Goal: Task Accomplishment & Management: Complete application form

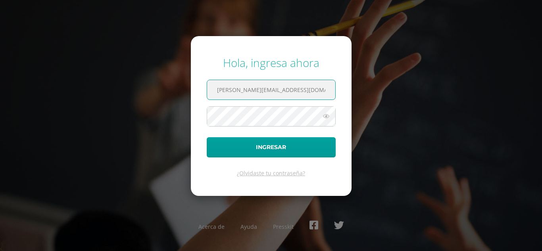
type input "[PERSON_NAME][EMAIL_ADDRESS][DOMAIN_NAME]"
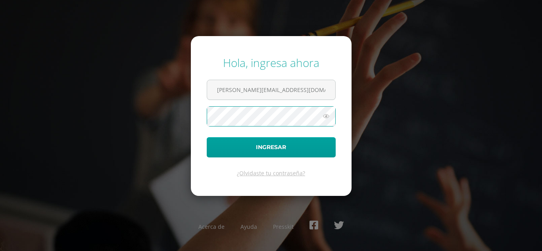
click at [207, 137] on button "Ingresar" at bounding box center [271, 147] width 129 height 20
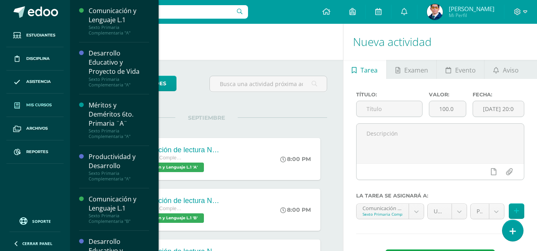
click at [32, 102] on span "Mis cursos" at bounding box center [38, 105] width 25 height 6
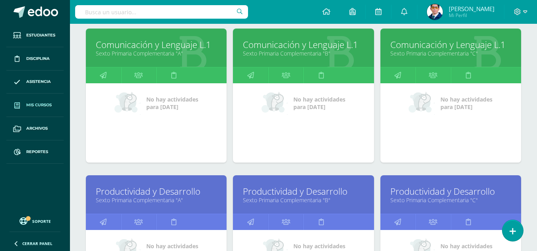
scroll to position [199, 0]
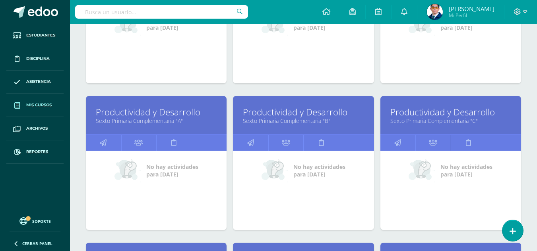
click at [311, 117] on link "Productividad y Desarrollo" at bounding box center [303, 112] width 121 height 12
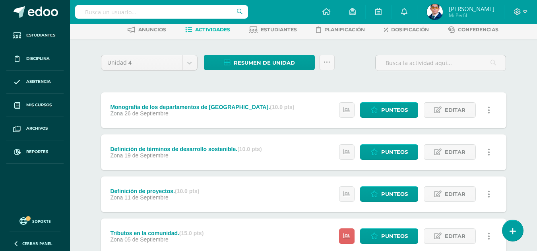
scroll to position [159, 0]
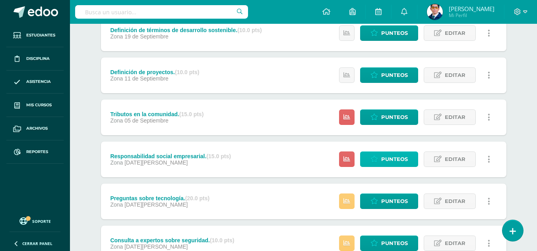
click at [380, 158] on link "Punteos" at bounding box center [389, 159] width 58 height 15
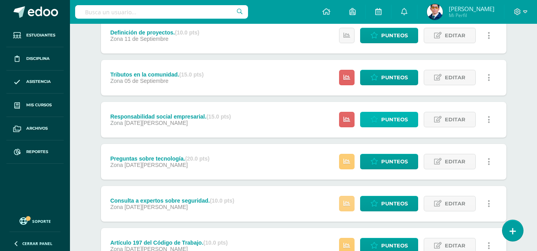
scroll to position [238, 0]
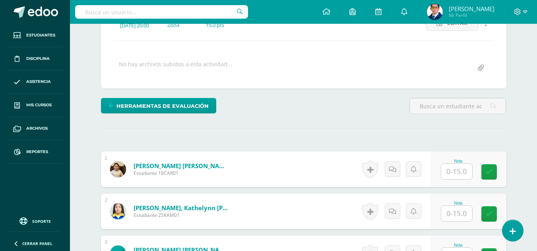
scroll to position [164, 0]
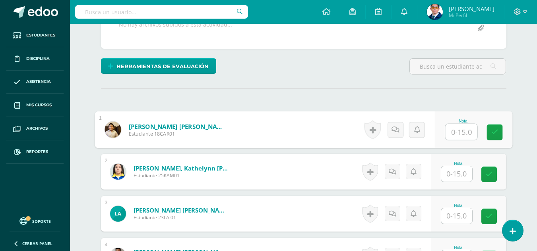
click at [457, 135] on input "text" at bounding box center [461, 132] width 32 height 16
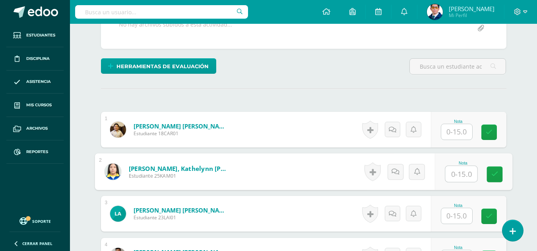
click at [455, 179] on input "text" at bounding box center [461, 174] width 32 height 16
type input "15"
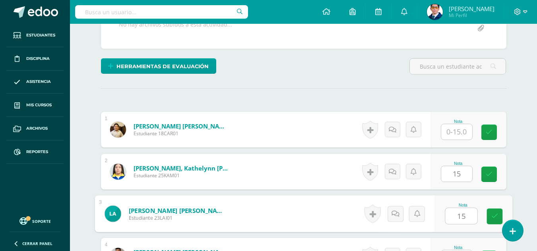
type input "15"
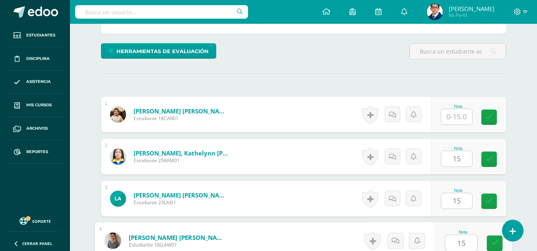
type input "15"
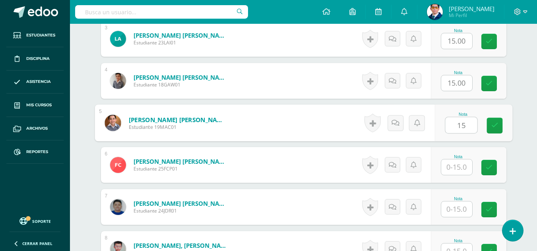
type input "15"
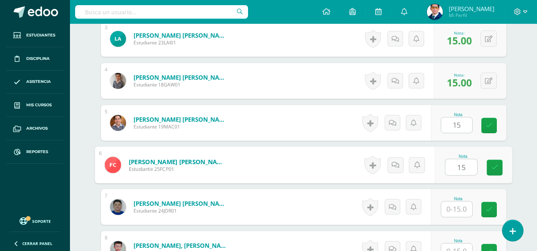
type input "15"
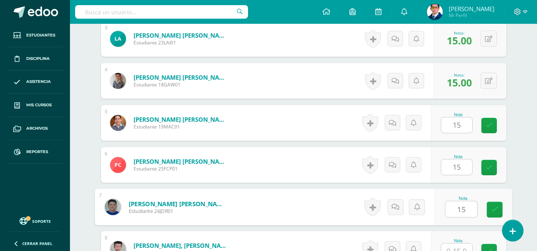
type input "15"
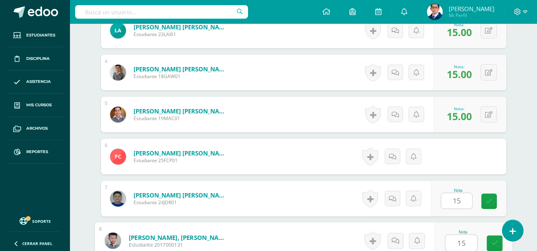
type input "15"
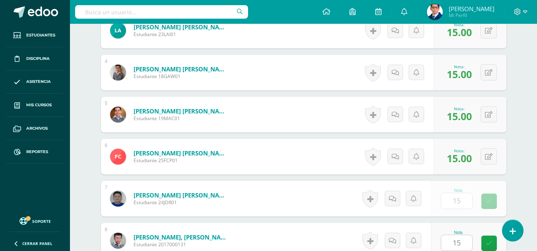
scroll to position [508, 0]
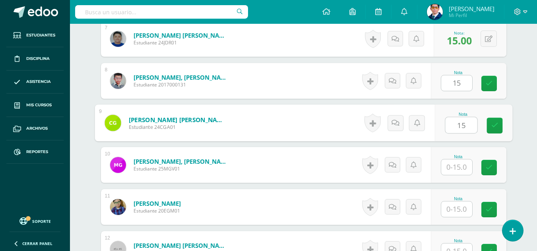
type input "15"
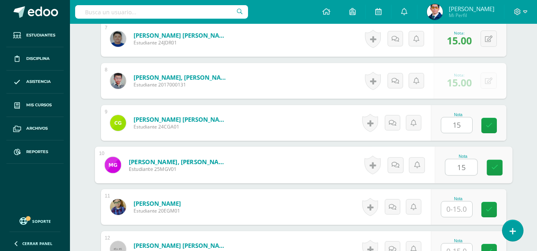
type input "15"
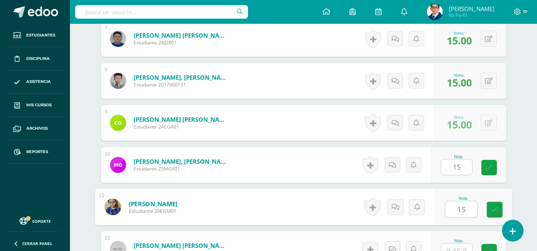
type input "15"
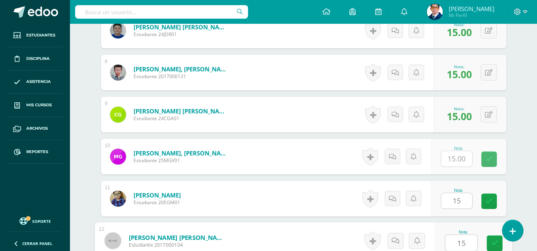
type input "15"
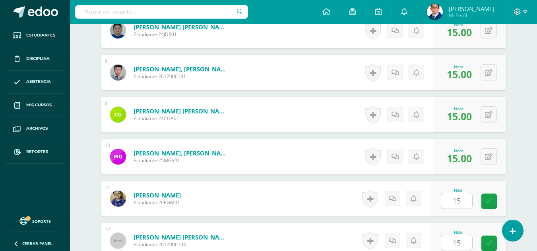
scroll to position [676, 0]
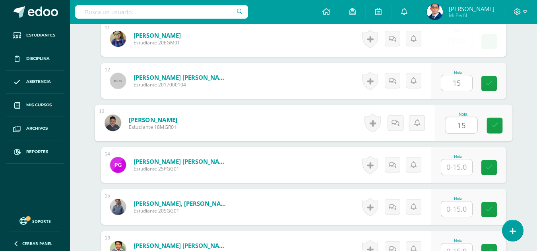
type input "15"
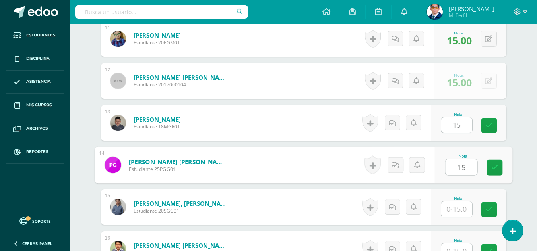
type input "15"
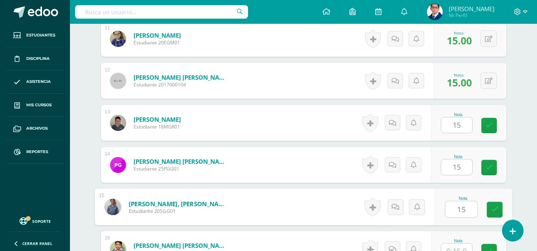
type input "15"
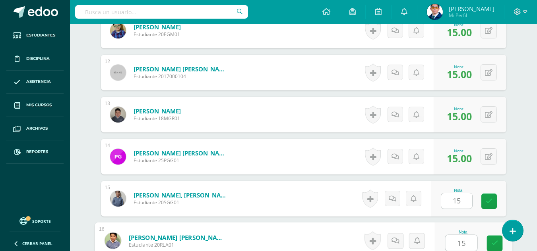
type input "15"
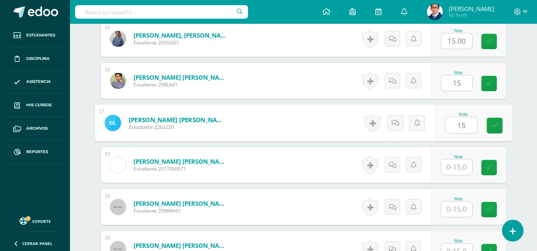
type input "15"
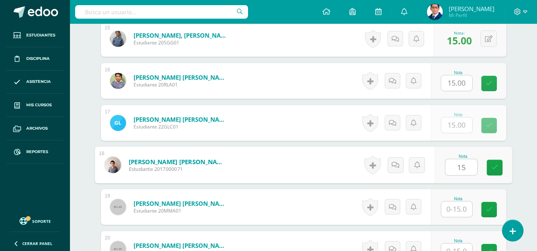
type input "15"
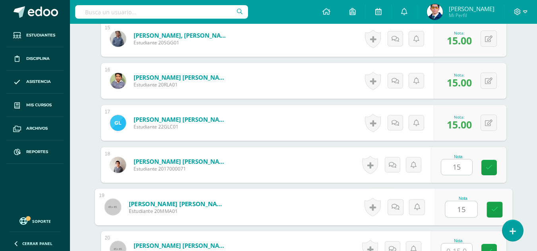
type input "15"
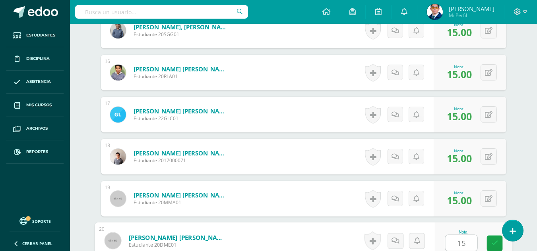
type input "15"
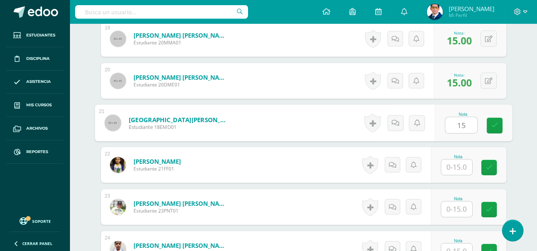
type input "15"
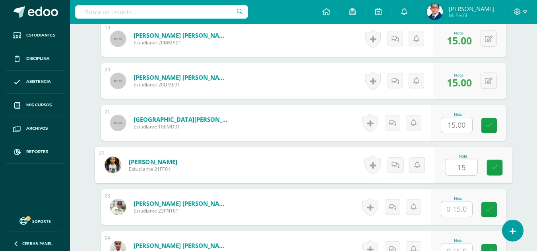
type input "15"
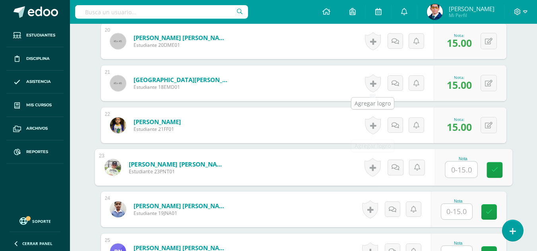
scroll to position [1092, 0]
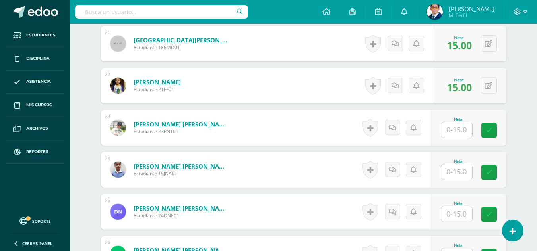
click at [475, 176] on div "Nota" at bounding box center [457, 170] width 35 height 21
click at [459, 173] on input "text" at bounding box center [461, 172] width 32 height 16
type input "15"
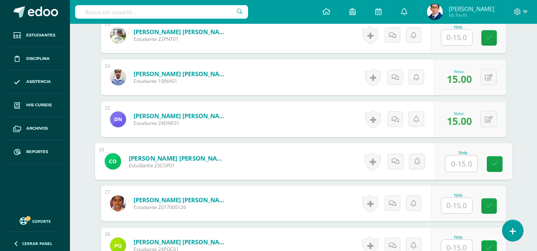
scroll to position [1224, 0]
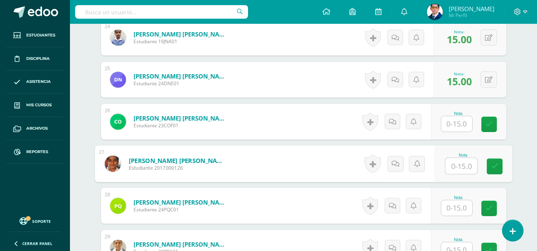
click at [460, 169] on input "text" at bounding box center [461, 166] width 32 height 16
type input "15"
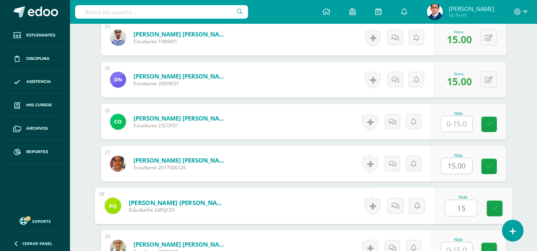
type input "15"
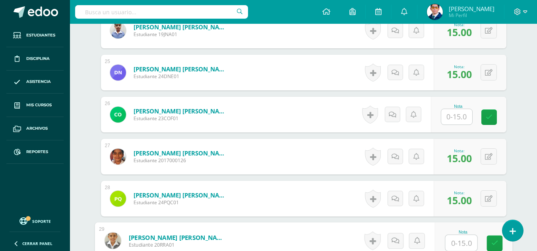
scroll to position [1311, 0]
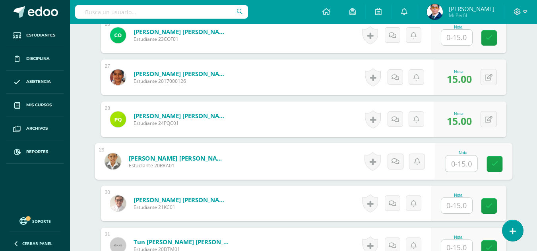
click at [465, 202] on input "text" at bounding box center [456, 205] width 31 height 15
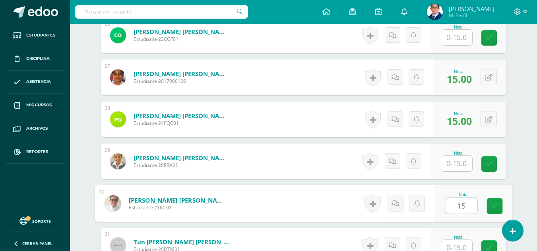
type input "15"
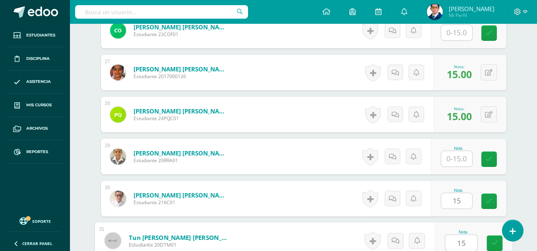
type input "15"
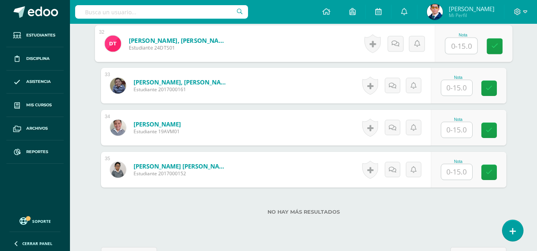
scroll to position [1583, 0]
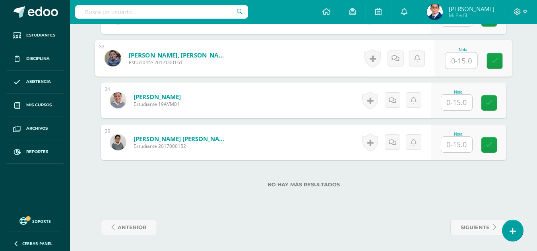
click at [454, 62] on input "text" at bounding box center [461, 61] width 32 height 16
type input "15"
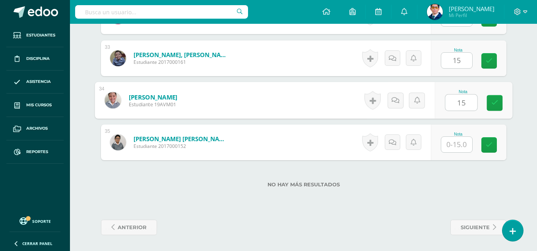
type input "15"
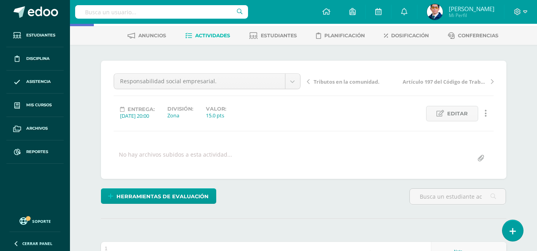
scroll to position [193, 0]
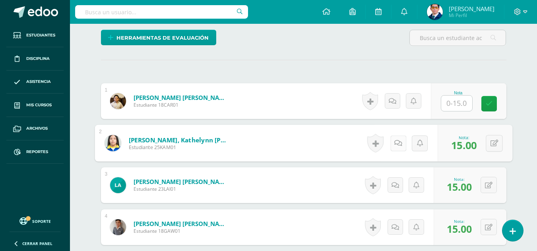
click at [392, 147] on link at bounding box center [398, 143] width 16 height 16
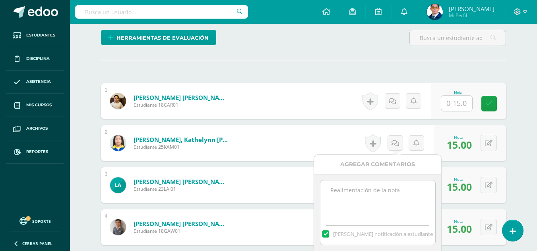
click at [392, 192] on textarea at bounding box center [377, 201] width 115 height 40
drag, startPoint x: 414, startPoint y: 190, endPoint x: 264, endPoint y: 190, distance: 149.3
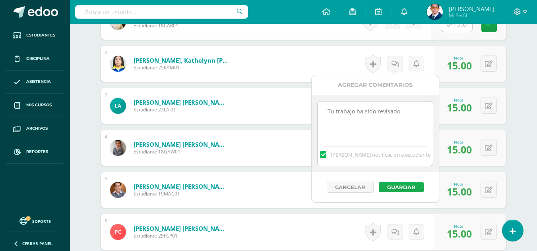
type textarea "Tu trabajo ha sido revisado."
click at [413, 185] on button "Guardar" at bounding box center [400, 187] width 45 height 10
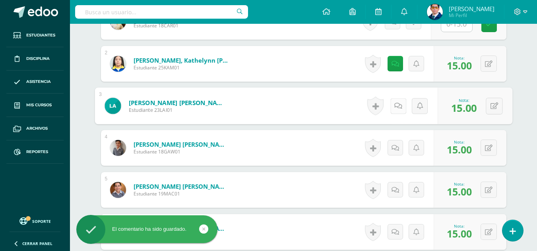
click at [399, 105] on link at bounding box center [398, 106] width 16 height 16
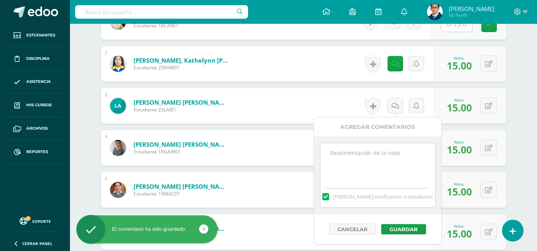
click at [384, 172] on textarea at bounding box center [377, 163] width 115 height 40
paste textarea "Tu trabajo ha sido revisado."
type textarea "Tu trabajo ha sido revisado."
click at [398, 228] on button "Guardar" at bounding box center [403, 229] width 45 height 10
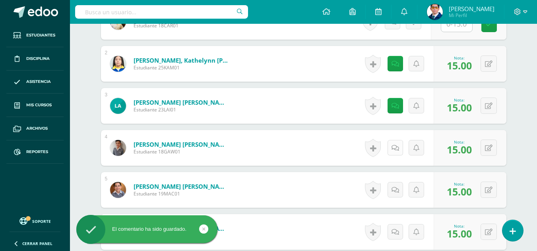
click at [396, 148] on icon at bounding box center [395, 148] width 8 height 7
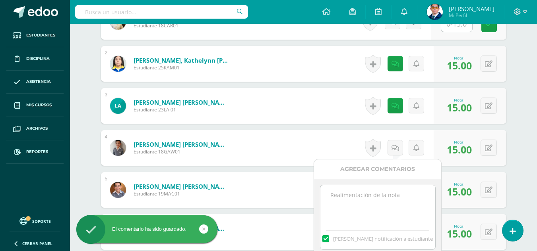
click at [402, 203] on textarea at bounding box center [377, 205] width 115 height 40
paste textarea "Tu trabajo ha sido revisado."
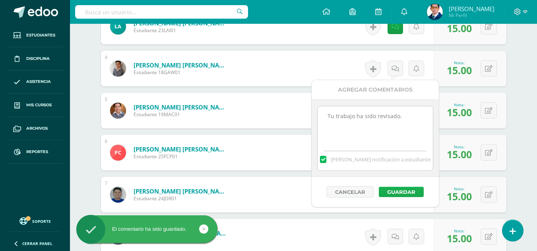
type textarea "Tu trabajo ha sido revisado."
click at [403, 197] on button "Guardar" at bounding box center [400, 192] width 45 height 10
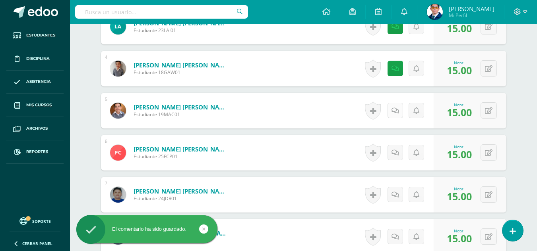
click at [392, 112] on link at bounding box center [394, 110] width 15 height 15
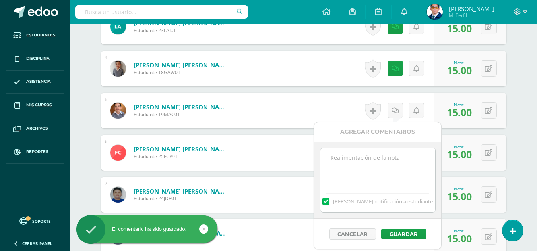
click at [388, 179] on textarea at bounding box center [377, 168] width 115 height 40
paste textarea "Tu trabajo ha sido revisado."
type textarea "Tu trabajo ha sido revisado."
click at [401, 230] on button "Guardar" at bounding box center [403, 234] width 45 height 10
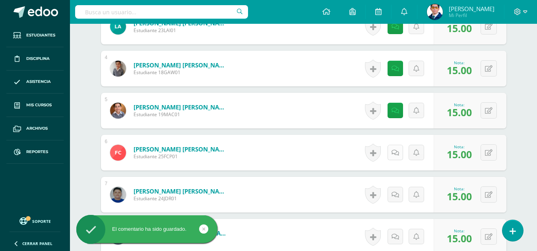
click at [395, 152] on icon at bounding box center [395, 153] width 8 height 7
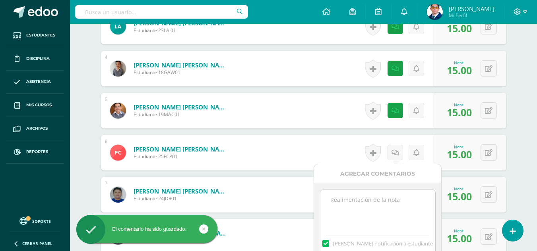
click at [391, 207] on textarea at bounding box center [377, 210] width 115 height 40
paste textarea "Tu trabajo ha sido revisado."
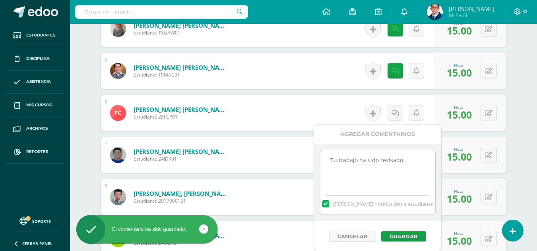
scroll to position [431, 0]
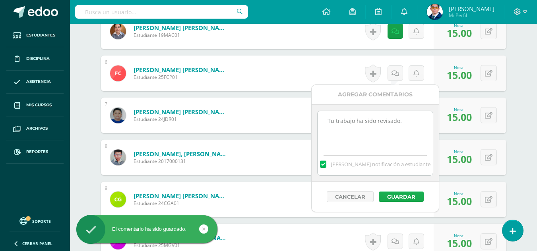
type textarea "Tu trabajo ha sido revisado."
click at [394, 197] on button "Guardar" at bounding box center [400, 197] width 45 height 10
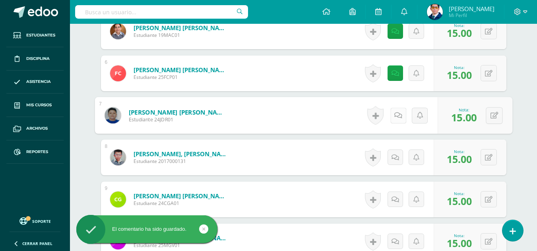
click at [390, 117] on link at bounding box center [398, 116] width 16 height 16
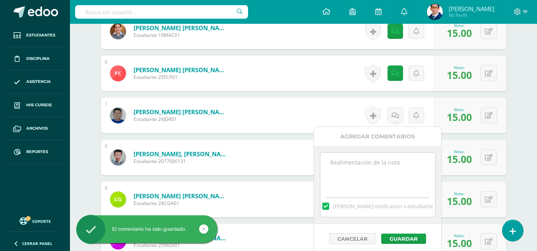
click at [382, 196] on div "Mandar notificación a estudiante" at bounding box center [377, 205] width 115 height 25
paste textarea "Tu trabajo ha sido revisado."
click at [384, 169] on textarea at bounding box center [377, 173] width 115 height 40
type textarea "Tu trabajo ha sido revisado."
click at [396, 235] on button "Guardar" at bounding box center [403, 239] width 45 height 10
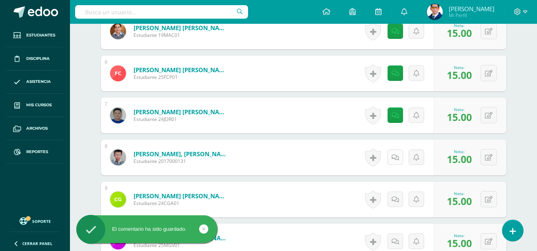
click at [402, 159] on link at bounding box center [394, 157] width 15 height 15
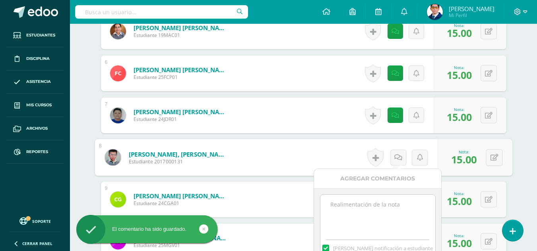
paste textarea "Tu trabajo ha sido revisado."
click at [392, 212] on textarea "Tu trabajo ha sido revisado." at bounding box center [377, 215] width 115 height 40
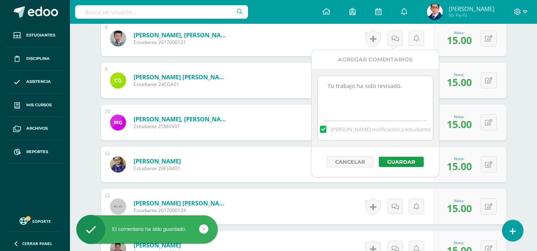
type textarea "Tu trabajo ha sido revisado."
click at [402, 156] on div "Cancelar Guardar" at bounding box center [374, 162] width 127 height 30
click at [402, 161] on button "Guardar" at bounding box center [400, 162] width 45 height 10
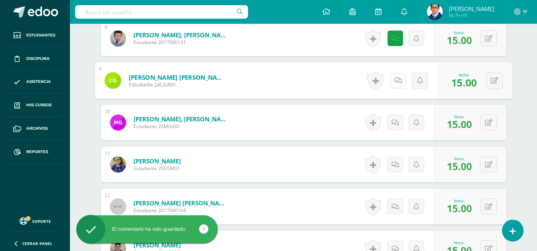
click at [400, 80] on link at bounding box center [398, 81] width 16 height 16
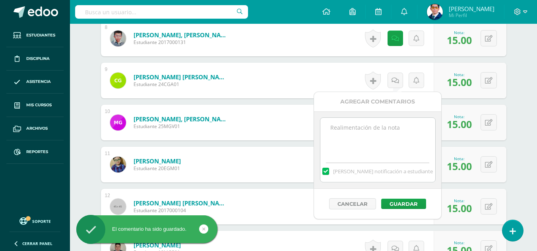
click at [396, 124] on textarea at bounding box center [377, 138] width 115 height 40
paste textarea "Tu trabajo ha sido revisado."
type textarea "Tu trabajo ha sido revisado."
click at [405, 203] on button "Guardar" at bounding box center [403, 204] width 45 height 10
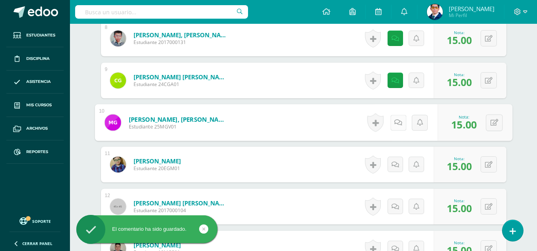
click at [397, 126] on icon at bounding box center [398, 122] width 8 height 7
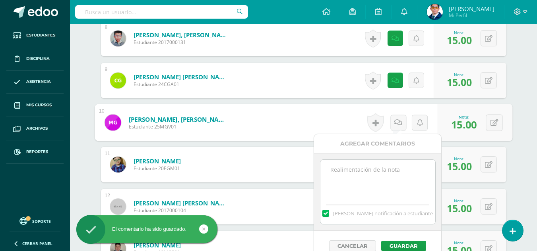
paste textarea "Tu trabajo ha sido revisado."
click at [399, 177] on textarea "Tu trabajo ha sido revisado." at bounding box center [377, 180] width 115 height 40
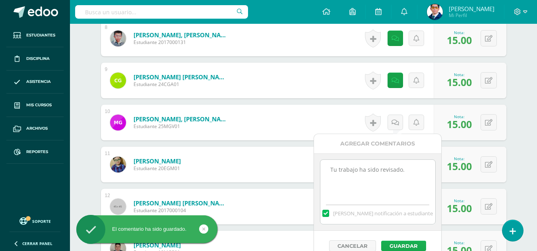
type textarea "Tu trabajo ha sido revisado."
click at [412, 242] on button "Guardar" at bounding box center [403, 246] width 45 height 10
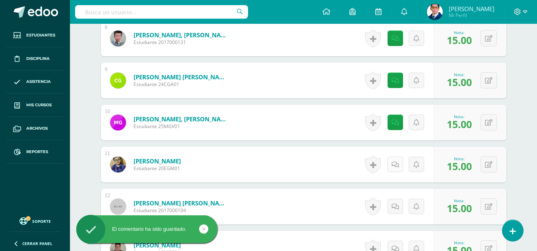
click at [398, 164] on link at bounding box center [394, 164] width 15 height 15
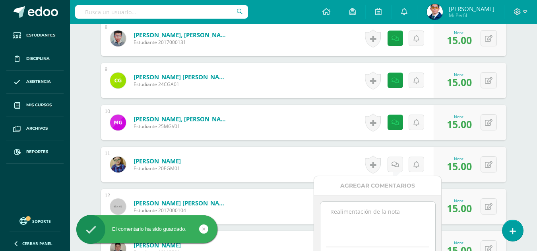
click at [398, 223] on textarea at bounding box center [377, 222] width 115 height 40
paste textarea "Tu trabajo ha sido revisado."
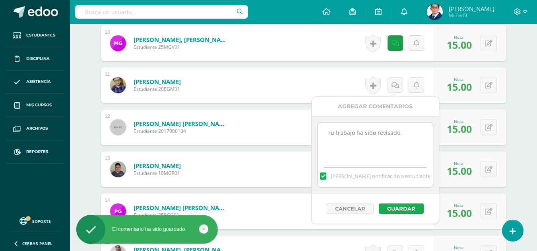
type textarea "Tu trabajo ha sido revisado."
click at [403, 212] on button "Guardar" at bounding box center [400, 209] width 45 height 10
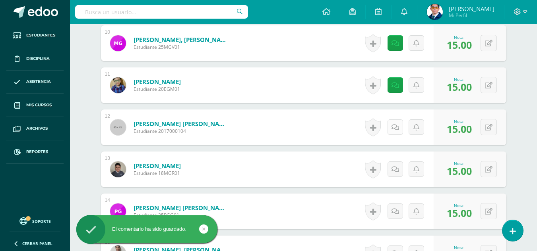
click at [394, 123] on link at bounding box center [394, 127] width 15 height 15
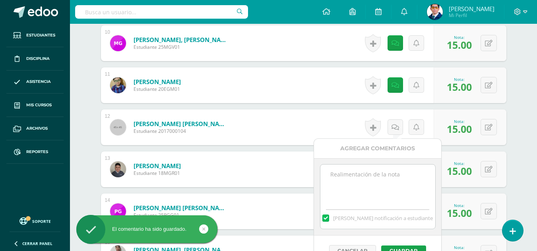
paste textarea "Tu trabajo ha sido revisado."
click at [387, 188] on textarea at bounding box center [377, 185] width 115 height 40
type textarea "Tu trabajo ha sido revisado."
click at [406, 247] on button "Guardar" at bounding box center [403, 251] width 45 height 10
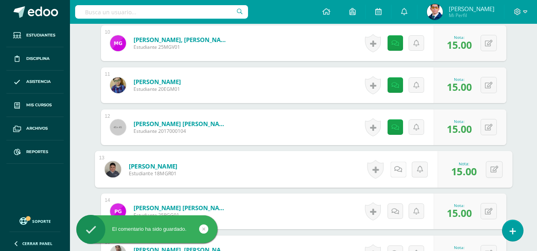
click at [397, 171] on icon at bounding box center [398, 169] width 8 height 7
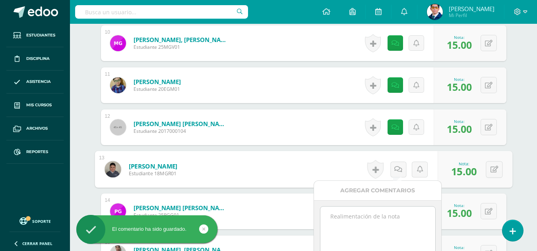
click at [394, 220] on textarea at bounding box center [377, 227] width 115 height 40
paste textarea "Tu trabajo ha sido revisado."
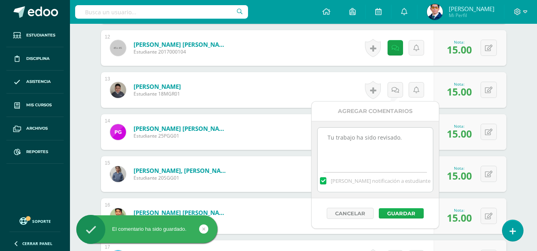
type textarea "Tu trabajo ha sido revisado."
click at [398, 216] on button "Guardar" at bounding box center [400, 213] width 45 height 10
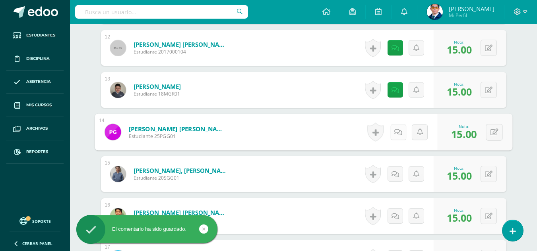
click at [392, 135] on link at bounding box center [398, 132] width 16 height 16
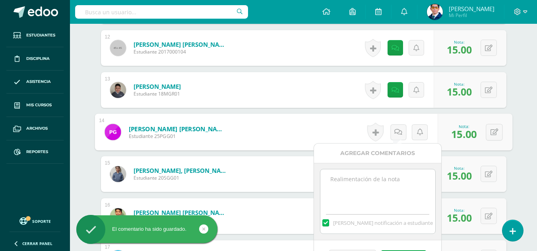
paste textarea "Tu trabajo ha sido revisado."
click at [381, 180] on textarea "Tu trabajo ha sido revisado." at bounding box center [377, 190] width 115 height 40
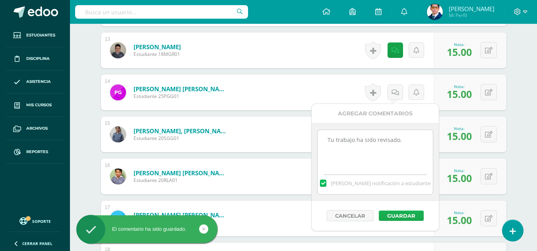
type textarea "Tu trabajo ha sido revisado."
click at [403, 221] on button "Guardar" at bounding box center [400, 216] width 45 height 10
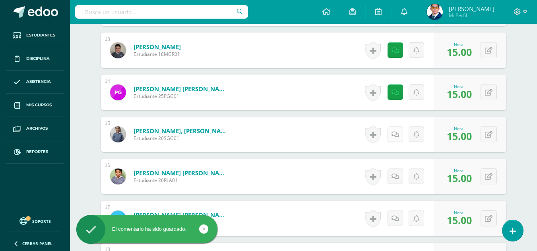
click at [399, 139] on link at bounding box center [394, 134] width 15 height 15
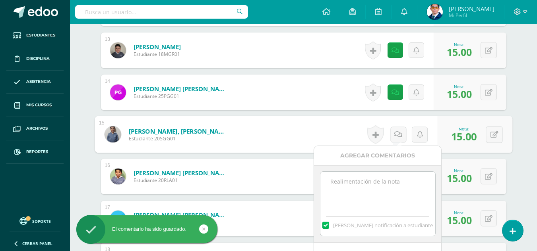
paste textarea "Tu trabajo ha sido revisado."
click at [398, 172] on textarea at bounding box center [377, 192] width 115 height 40
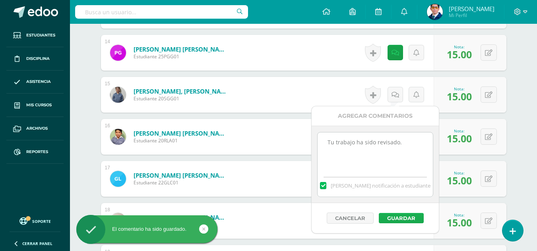
type textarea "Tu trabajo ha sido revisado."
click at [414, 222] on button "Guardar" at bounding box center [400, 218] width 45 height 10
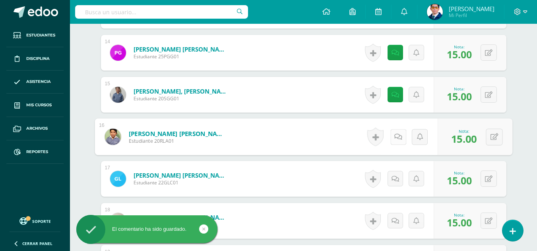
click at [394, 136] on icon at bounding box center [398, 136] width 8 height 7
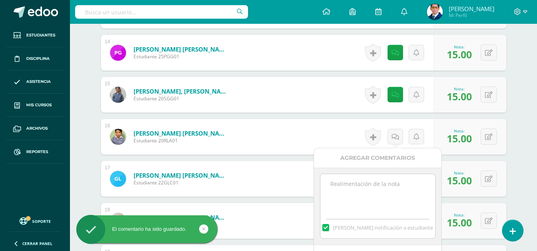
click at [396, 187] on textarea at bounding box center [377, 194] width 115 height 40
paste textarea "Tu trabajo ha sido revisado."
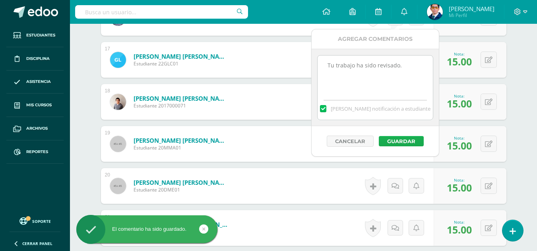
type textarea "Tu trabajo ha sido revisado."
click at [405, 146] on button "Guardar" at bounding box center [400, 141] width 45 height 10
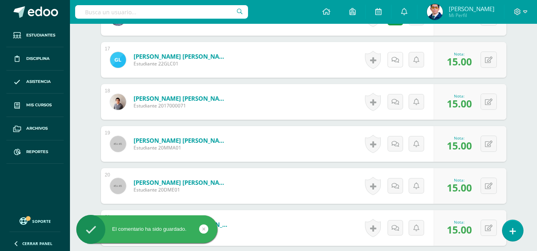
click at [400, 61] on link at bounding box center [394, 59] width 15 height 15
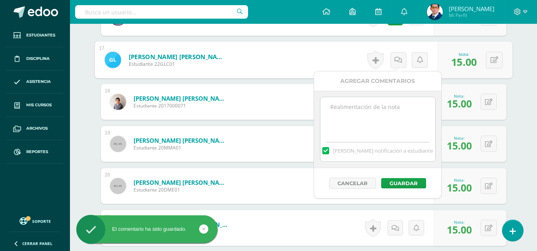
paste textarea "Tu trabajo ha sido revisado."
click at [392, 121] on textarea at bounding box center [377, 117] width 115 height 40
type textarea "Tu trabajo ha sido revisado."
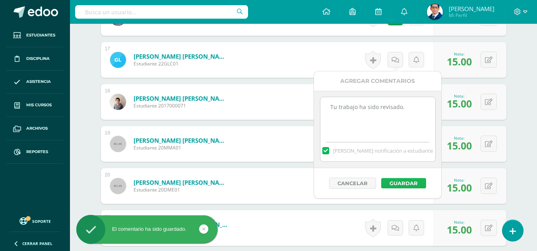
click at [406, 178] on button "Guardar" at bounding box center [403, 183] width 45 height 10
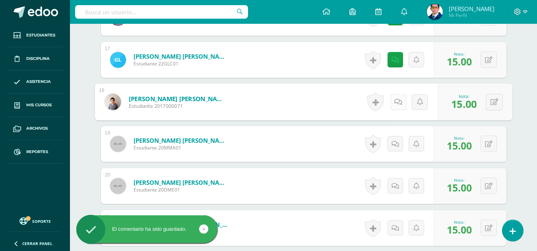
click at [397, 105] on icon at bounding box center [398, 101] width 8 height 7
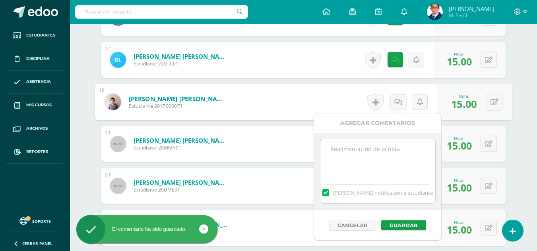
paste textarea "Tu trabajo ha sido revisado."
click at [397, 145] on textarea "Tu trabajo ha sido revisado." at bounding box center [377, 159] width 115 height 40
type textarea "Tu trabajo ha sido revisado."
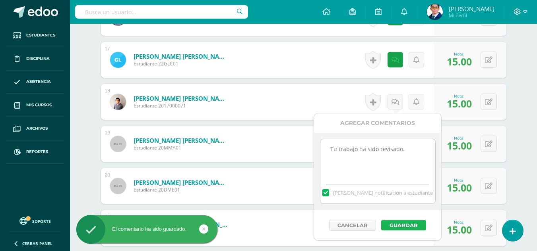
click at [413, 225] on button "Guardar" at bounding box center [403, 225] width 45 height 10
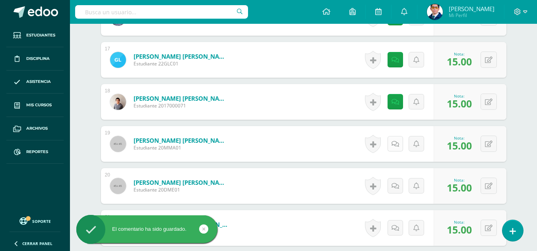
click at [396, 139] on link at bounding box center [394, 143] width 15 height 15
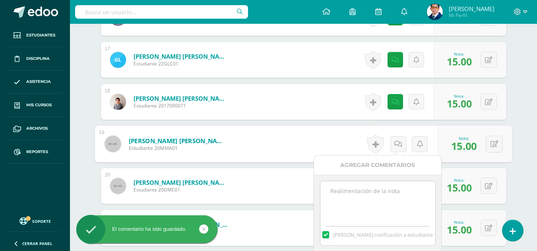
click at [400, 187] on textarea at bounding box center [377, 201] width 115 height 40
paste textarea "Tu trabajo ha sido revisado."
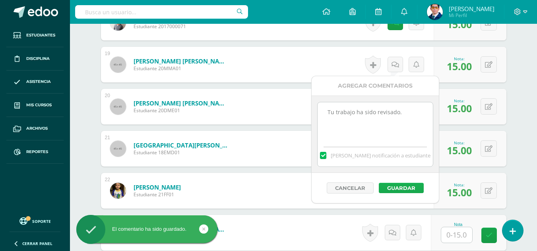
type textarea "Tu trabajo ha sido revisado."
click at [407, 188] on button "Guardar" at bounding box center [400, 188] width 45 height 10
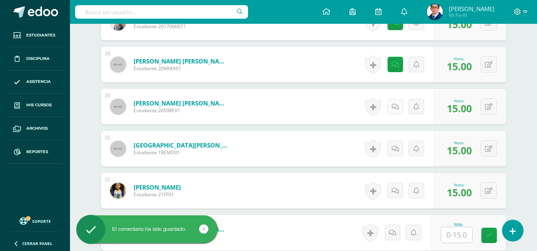
click at [391, 104] on link at bounding box center [394, 106] width 15 height 15
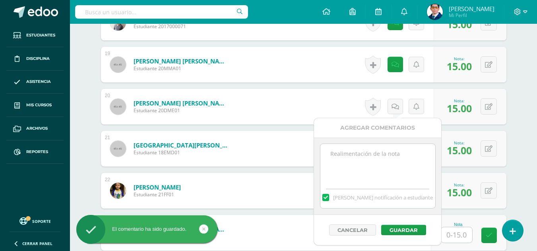
paste textarea "Tu trabajo ha sido revisado."
click at [388, 166] on textarea "Tu trabajo ha sido revisado." at bounding box center [377, 164] width 115 height 40
type textarea "Tu trabajo ha sido revisado."
click at [414, 233] on button "Guardar" at bounding box center [403, 230] width 45 height 10
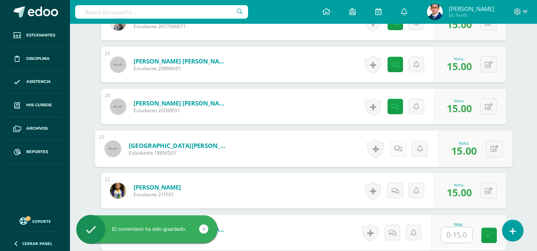
click at [397, 148] on icon at bounding box center [398, 148] width 8 height 7
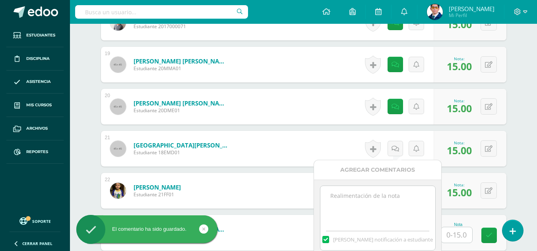
paste textarea "Tu trabajo ha sido revisado."
click at [398, 197] on textarea at bounding box center [377, 206] width 115 height 40
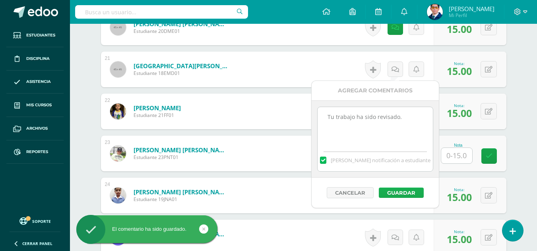
type textarea "Tu trabajo ha sido revisado."
click at [405, 193] on button "Guardar" at bounding box center [400, 193] width 45 height 10
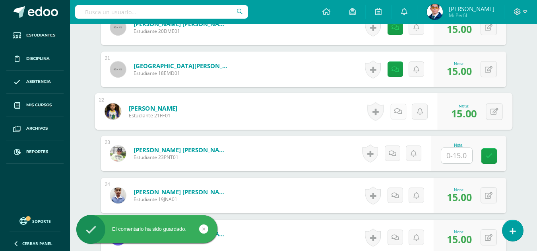
click at [400, 111] on link at bounding box center [398, 112] width 16 height 16
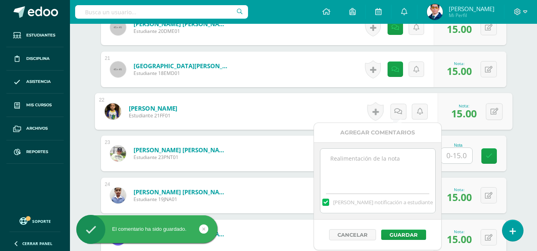
click at [410, 168] on textarea at bounding box center [377, 169] width 115 height 40
paste textarea "Tu trabajo ha sido revisado."
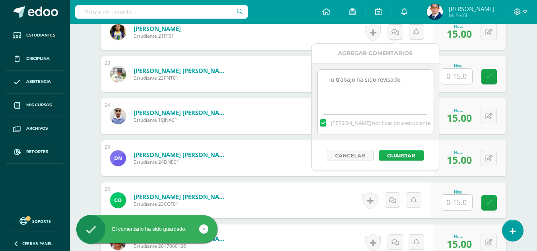
type textarea "Tu trabajo ha sido revisado."
click at [403, 152] on button "Guardar" at bounding box center [400, 156] width 45 height 10
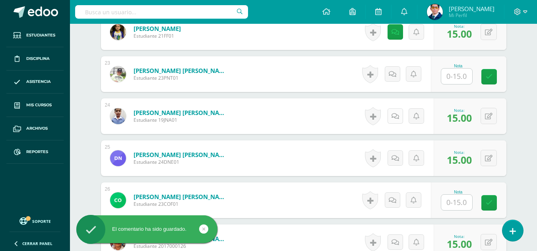
click at [400, 117] on link at bounding box center [394, 115] width 15 height 15
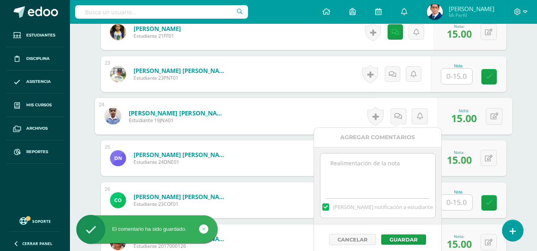
paste textarea "Tu trabajo ha sido revisado."
click at [402, 172] on textarea at bounding box center [377, 174] width 115 height 40
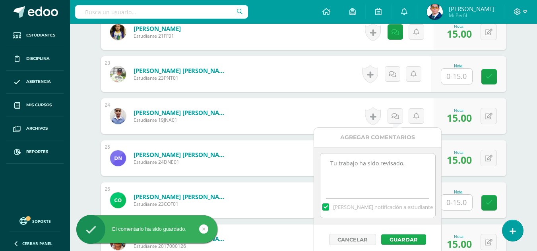
type textarea "Tu trabajo ha sido revisado."
click at [411, 236] on button "Guardar" at bounding box center [403, 240] width 45 height 10
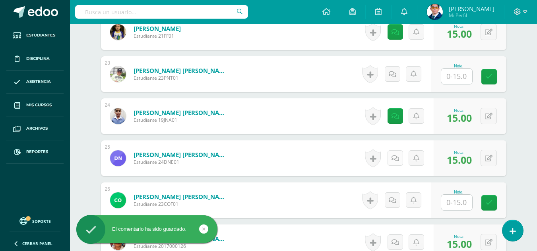
click at [402, 162] on link at bounding box center [394, 158] width 15 height 15
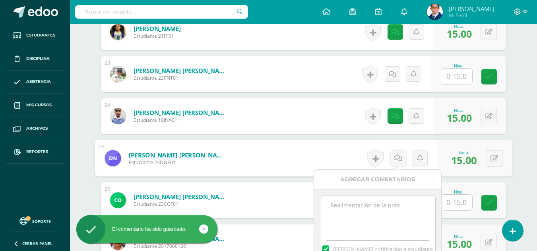
paste textarea "Tu trabajo ha sido revisado."
click at [401, 202] on textarea "Tu trabajo ha sido revisado." at bounding box center [377, 216] width 115 height 40
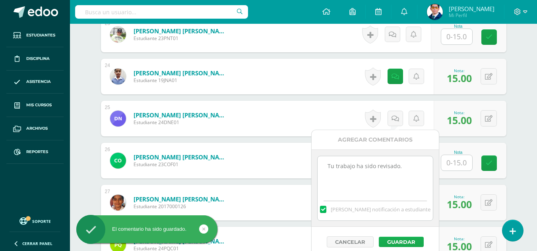
type textarea "Tu trabajo ha sido revisado."
click at [412, 238] on button "Guardar" at bounding box center [400, 242] width 45 height 10
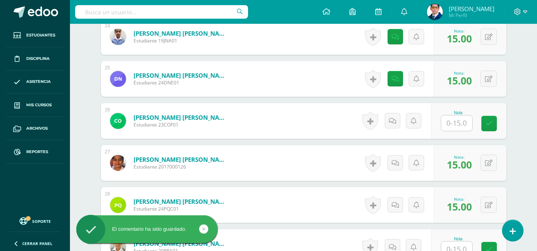
scroll to position [1265, 0]
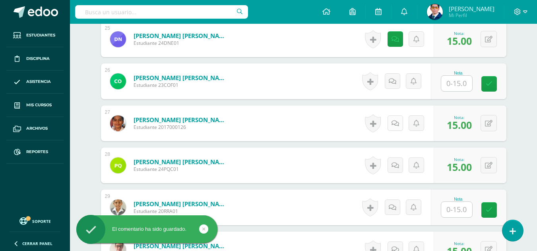
click at [394, 122] on icon at bounding box center [395, 123] width 8 height 7
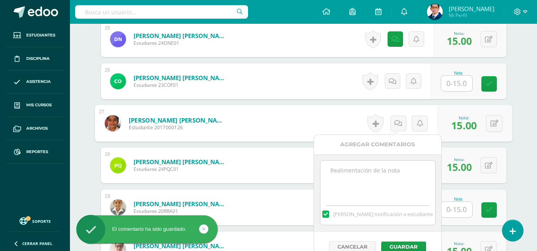
paste textarea "Tu trabajo ha sido revisado."
click at [395, 177] on textarea "Tu trabajo ha sido revisado." at bounding box center [377, 181] width 115 height 40
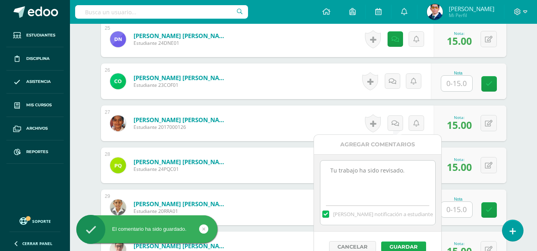
type textarea "Tu trabajo ha sido revisado."
click at [407, 244] on button "Guardar" at bounding box center [403, 247] width 45 height 10
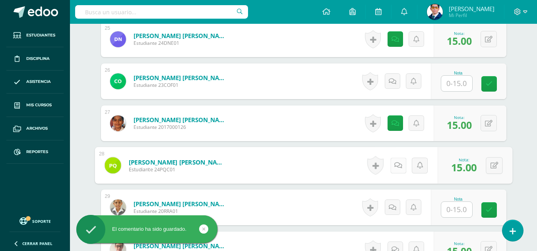
click at [399, 167] on link at bounding box center [398, 166] width 16 height 16
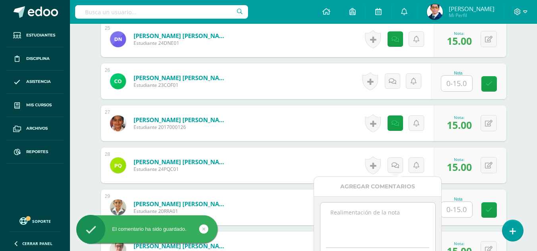
click at [400, 224] on textarea at bounding box center [377, 223] width 115 height 40
paste textarea "Tu trabajo ha sido revisado."
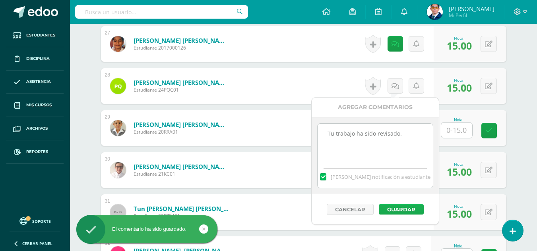
type textarea "Tu trabajo ha sido revisado."
click at [405, 210] on button "Guardar" at bounding box center [400, 210] width 45 height 10
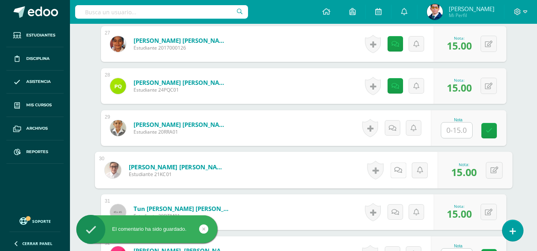
click at [398, 171] on icon at bounding box center [398, 170] width 8 height 7
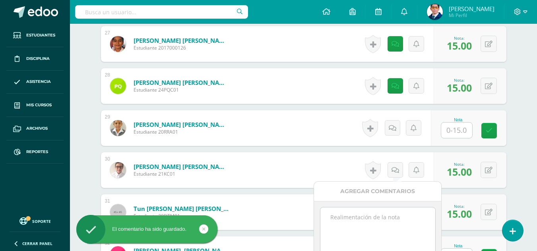
click at [402, 216] on textarea at bounding box center [377, 228] width 115 height 40
paste textarea "Tu trabajo ha sido revisado."
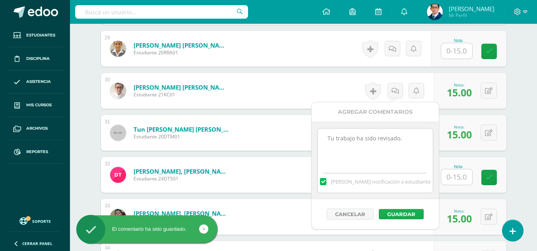
type textarea "Tu trabajo ha sido revisado."
click at [408, 216] on button "Guardar" at bounding box center [400, 214] width 45 height 10
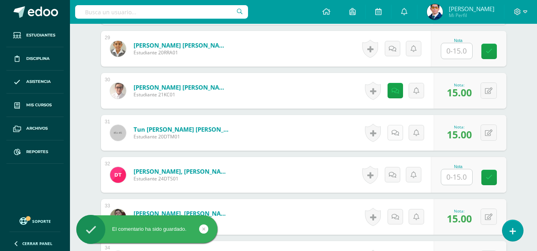
click at [394, 132] on icon at bounding box center [395, 133] width 8 height 7
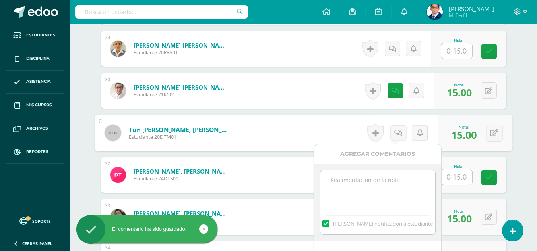
paste textarea "Tu trabajo ha sido revisado."
click at [391, 205] on textarea "Tu trabajo ha sido revisado." at bounding box center [377, 190] width 115 height 40
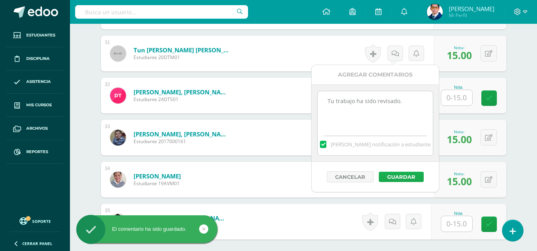
type textarea "Tu trabajo ha sido revisado."
click at [399, 179] on button "Guardar" at bounding box center [400, 177] width 45 height 10
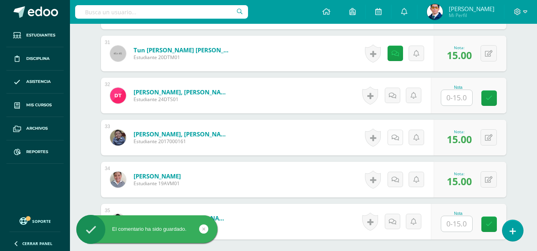
click at [399, 139] on link at bounding box center [394, 137] width 15 height 15
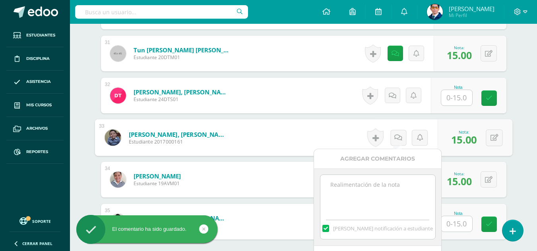
paste textarea "Tu trabajo ha sido revisado."
click at [403, 199] on textarea at bounding box center [377, 195] width 115 height 40
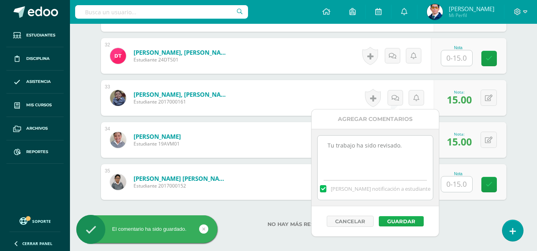
type textarea "Tu trabajo ha sido revisado."
click at [411, 223] on button "Guardar" at bounding box center [400, 221] width 45 height 10
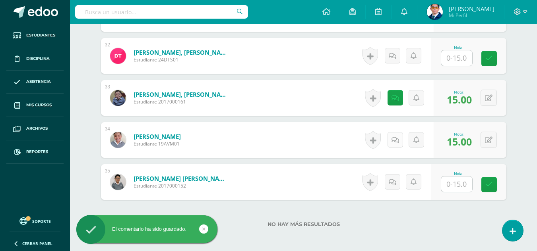
click at [397, 142] on icon at bounding box center [395, 140] width 8 height 7
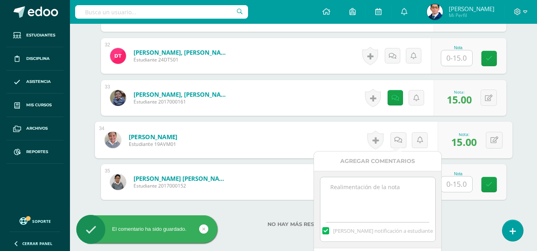
paste textarea "Tu trabajo ha sido revisado."
click at [390, 190] on textarea "Tu trabajo ha sido revisado." at bounding box center [377, 198] width 115 height 40
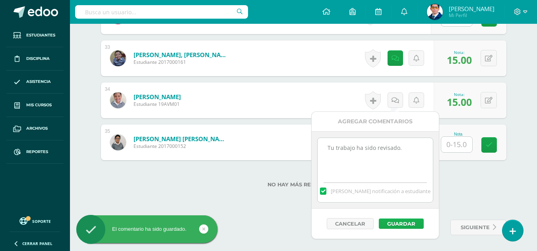
type textarea "Tu trabajo ha sido revisado."
click at [404, 222] on button "Guardar" at bounding box center [400, 224] width 45 height 10
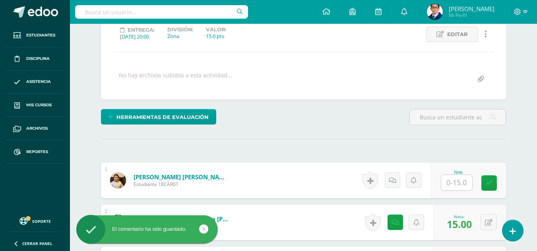
scroll to position [0, 0]
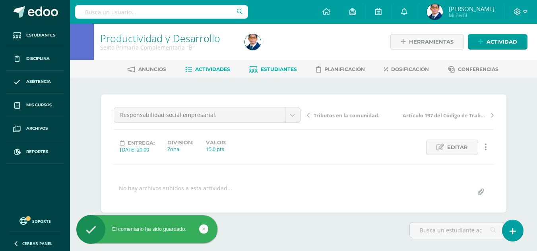
click at [282, 68] on span "Estudiantes" at bounding box center [279, 69] width 36 height 6
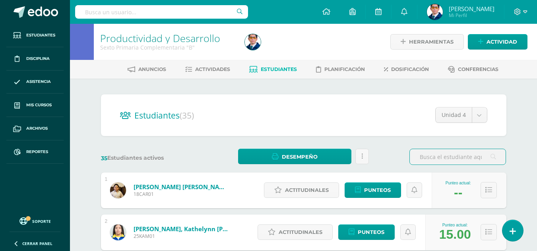
click at [261, 70] on span "Estudiantes" at bounding box center [279, 69] width 36 height 6
click at [217, 73] on link "Actividades" at bounding box center [207, 69] width 45 height 13
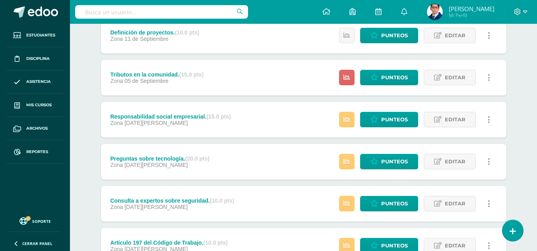
scroll to position [264, 0]
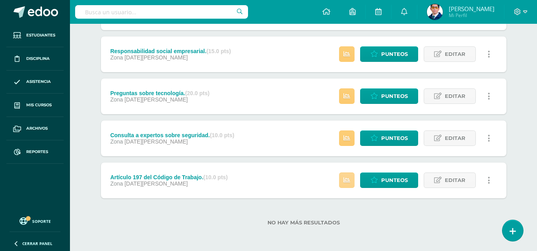
click at [346, 178] on icon at bounding box center [346, 180] width 7 height 7
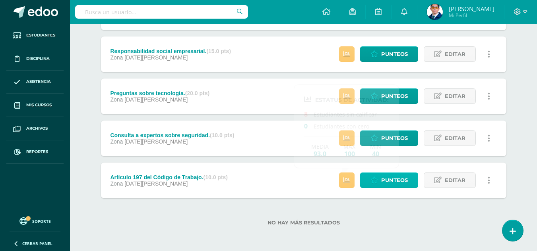
click at [390, 184] on span "Punteos" at bounding box center [394, 180] width 27 height 15
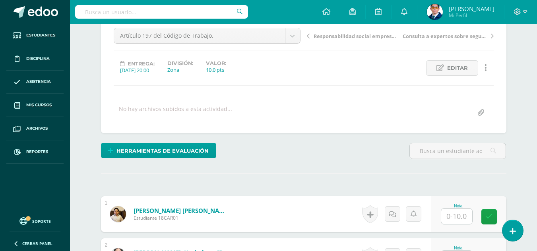
scroll to position [238, 0]
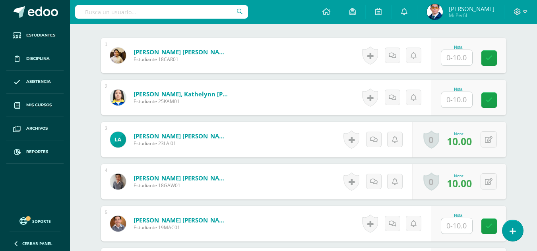
click at [456, 61] on input "text" at bounding box center [456, 57] width 31 height 15
type input "10"
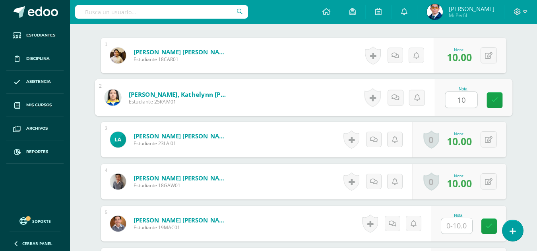
scroll to position [318, 0]
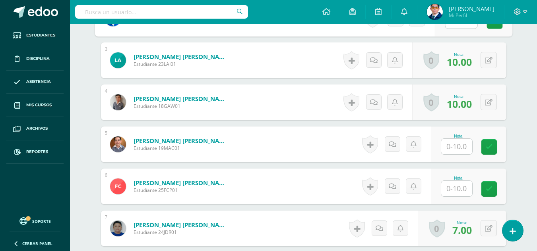
type input "10"
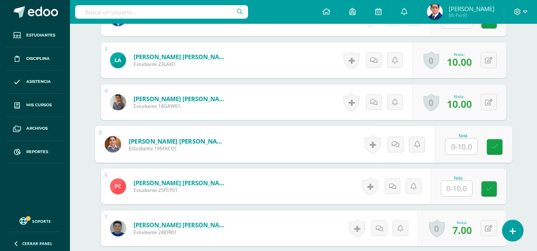
click at [457, 145] on input "text" at bounding box center [461, 147] width 32 height 16
click at [454, 188] on input "text" at bounding box center [456, 188] width 31 height 15
type input "7"
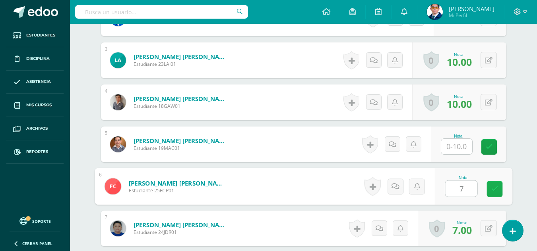
click at [496, 190] on icon at bounding box center [493, 189] width 7 height 7
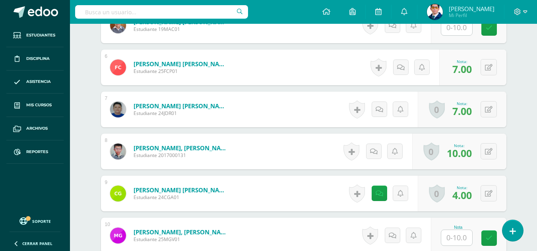
scroll to position [556, 0]
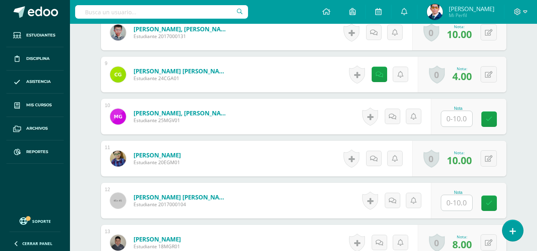
click at [466, 121] on input "text" at bounding box center [456, 118] width 31 height 15
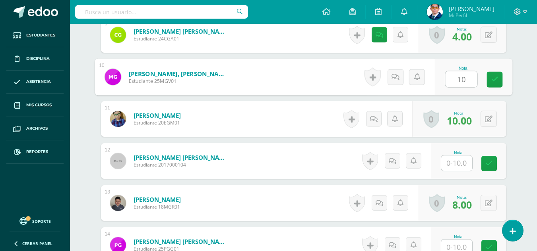
type input "10"
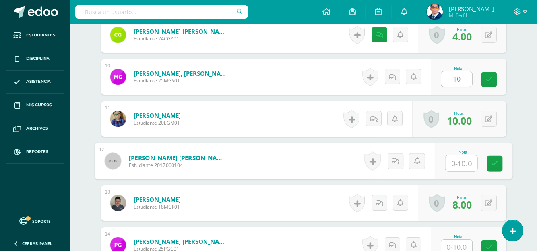
click at [450, 162] on input "text" at bounding box center [461, 164] width 32 height 16
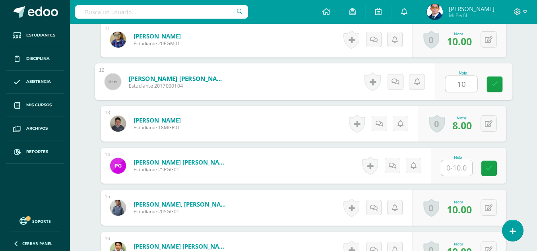
type input "10"
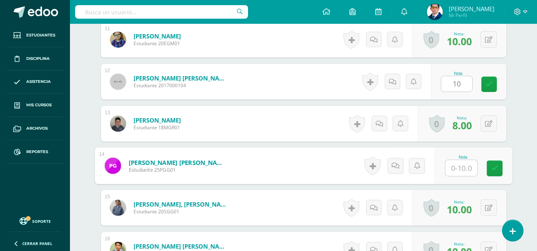
click at [455, 170] on input "text" at bounding box center [461, 168] width 32 height 16
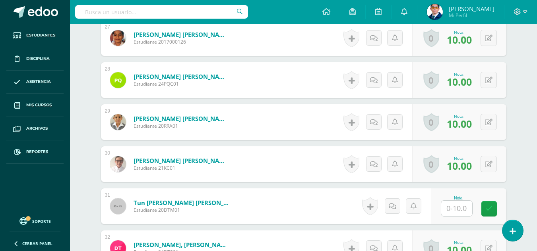
scroll to position [1390, 0]
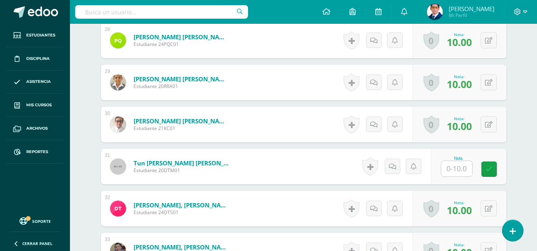
type input "10"
click at [463, 175] on input "text" at bounding box center [456, 168] width 31 height 15
type input "10"
click at [486, 204] on button at bounding box center [488, 209] width 16 height 16
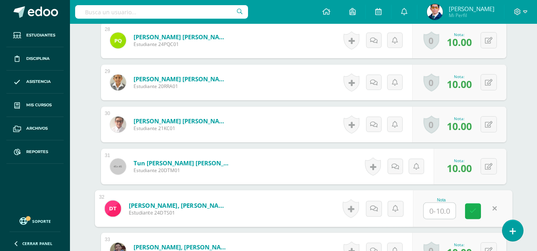
click at [474, 216] on link at bounding box center [473, 212] width 16 height 16
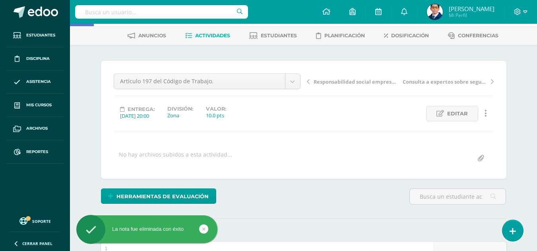
scroll to position [0, 0]
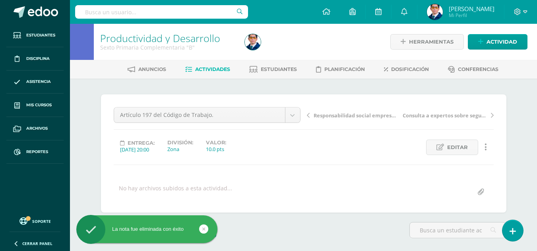
click at [216, 72] on span "Actividades" at bounding box center [212, 69] width 35 height 6
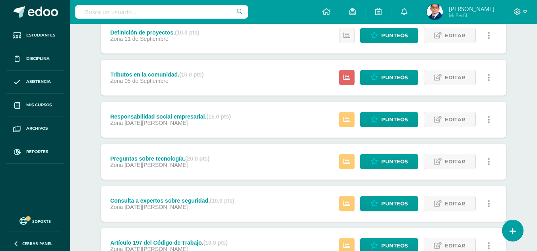
scroll to position [264, 0]
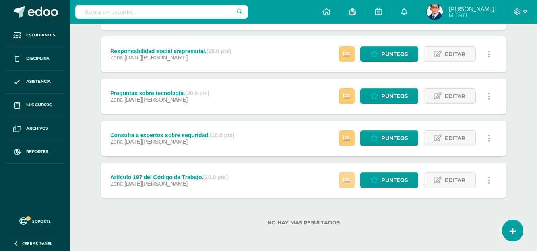
click at [353, 182] on link at bounding box center [346, 180] width 15 height 15
click at [362, 212] on div "No hay más resultados" at bounding box center [303, 217] width 405 height 37
click at [378, 139] on link "Punteos" at bounding box center [389, 138] width 58 height 15
click at [352, 140] on link at bounding box center [346, 138] width 15 height 15
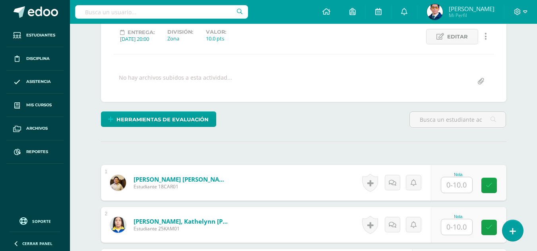
scroll to position [230, 0]
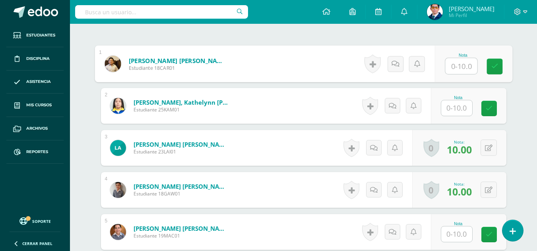
click at [467, 71] on input "text" at bounding box center [461, 66] width 32 height 16
type input "10"
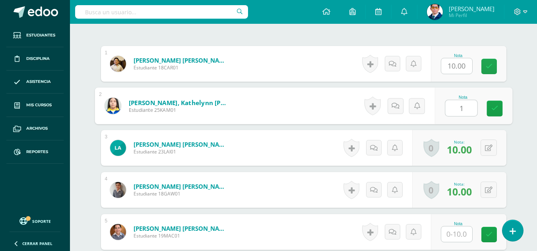
type input "10"
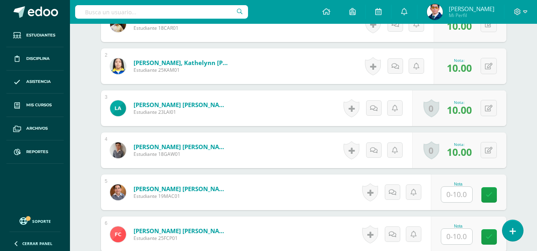
scroll to position [349, 0]
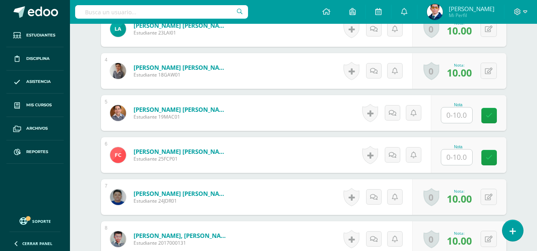
click at [456, 108] on input "text" at bounding box center [456, 115] width 31 height 15
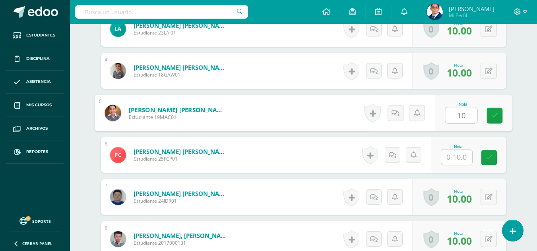
type input "10"
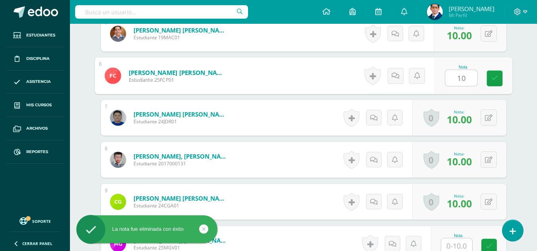
scroll to position [548, 0]
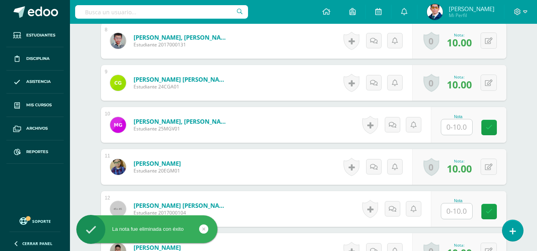
type input "10"
click at [465, 131] on input "text" at bounding box center [456, 127] width 31 height 15
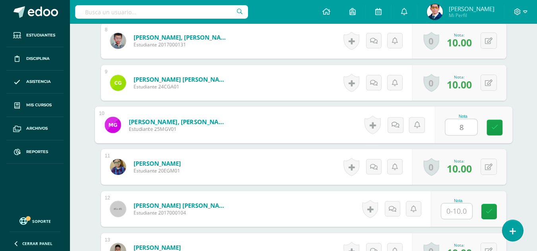
type input "8"
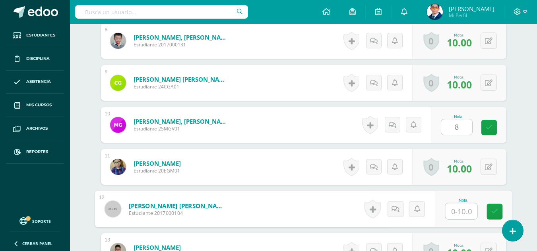
click at [462, 212] on input "text" at bounding box center [461, 212] width 32 height 16
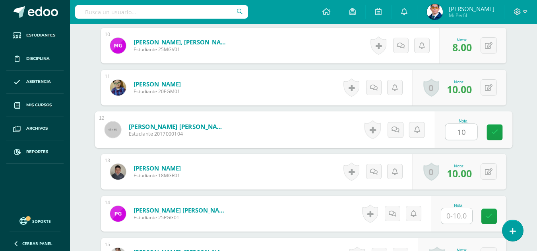
scroll to position [706, 0]
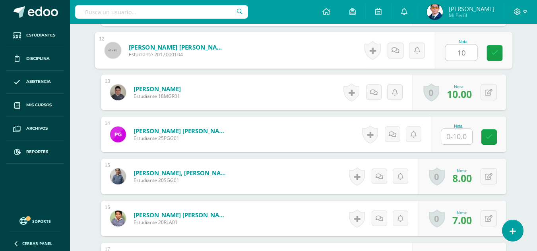
type input "10"
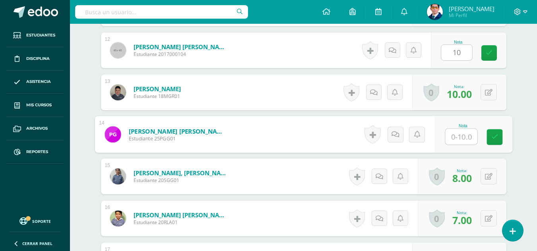
click at [467, 130] on input "text" at bounding box center [461, 137] width 32 height 16
type input "10"
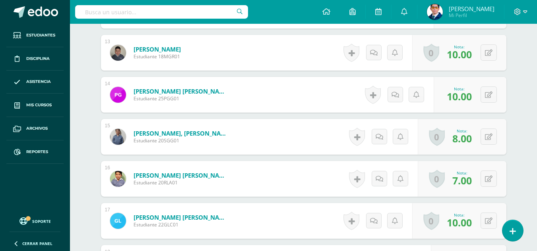
scroll to position [865, 0]
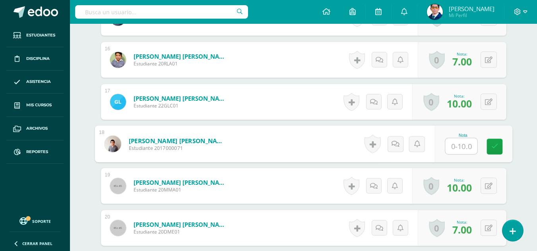
click at [460, 148] on input "text" at bounding box center [461, 147] width 32 height 16
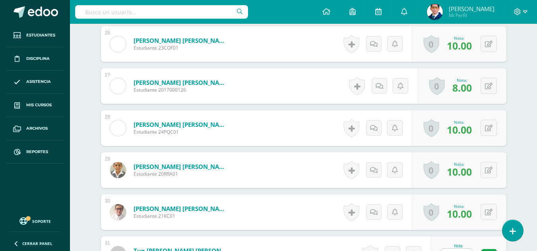
scroll to position [1382, 0]
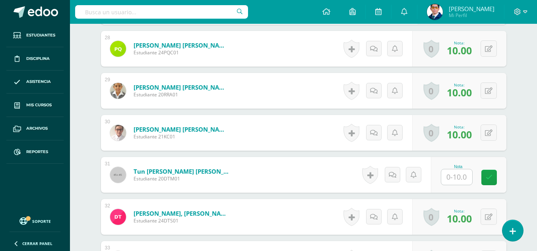
type input "8"
click at [463, 190] on div "Nota" at bounding box center [467, 175] width 75 height 36
click at [463, 184] on input "text" at bounding box center [456, 177] width 31 height 15
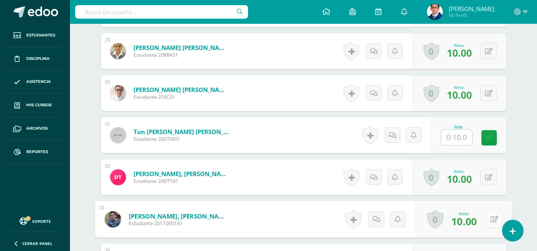
click at [489, 220] on button at bounding box center [493, 219] width 17 height 17
type input "10"
click at [486, 178] on button at bounding box center [488, 177] width 16 height 16
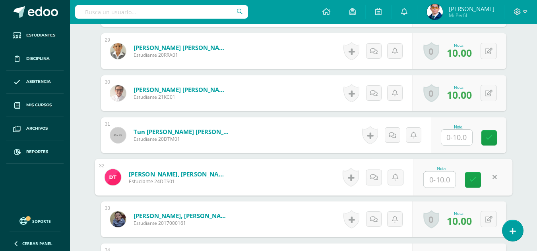
click at [456, 135] on input "text" at bounding box center [456, 137] width 31 height 15
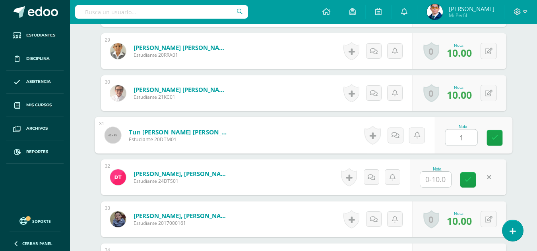
type input "10"
click at [496, 141] on icon at bounding box center [493, 138] width 7 height 7
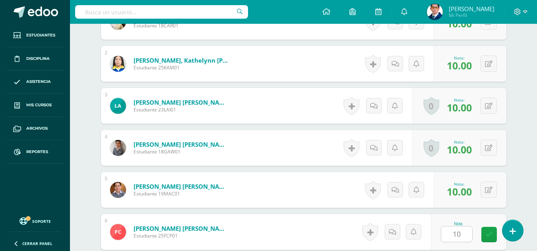
scroll to position [0, 0]
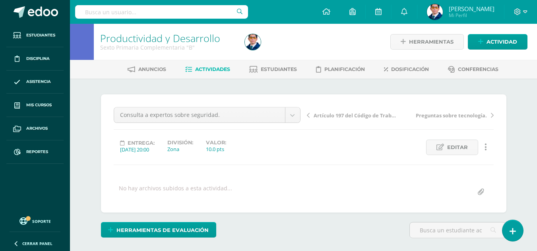
click at [229, 68] on span "Actividades" at bounding box center [212, 69] width 35 height 6
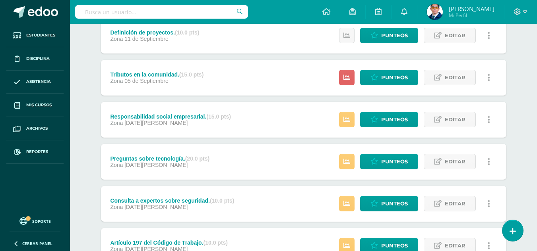
scroll to position [238, 0]
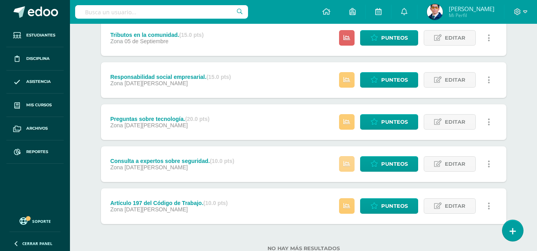
click at [347, 166] on icon at bounding box center [346, 164] width 7 height 7
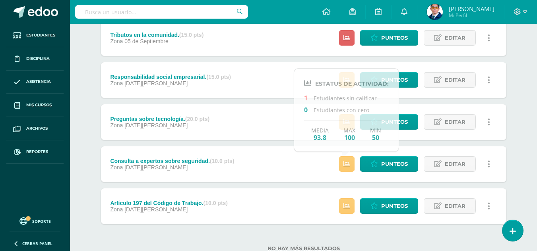
click at [371, 232] on div "No hay más resultados" at bounding box center [303, 242] width 405 height 37
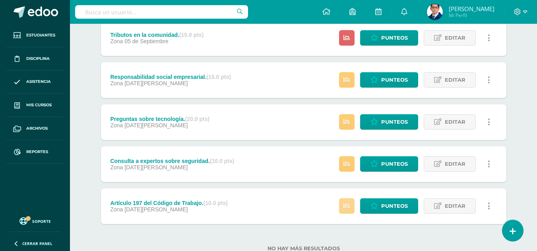
click at [347, 208] on icon at bounding box center [346, 206] width 7 height 7
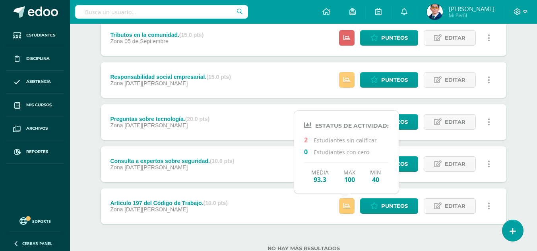
click at [368, 248] on label "No hay más resultados" at bounding box center [303, 249] width 405 height 6
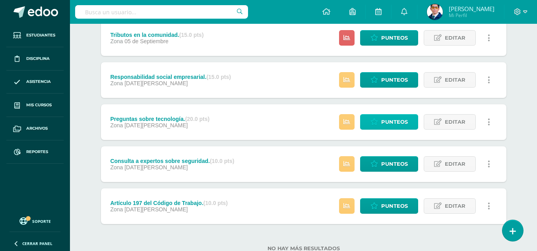
click at [384, 118] on span "Punteos" at bounding box center [394, 122] width 27 height 15
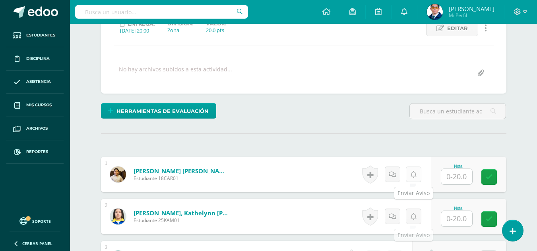
scroll to position [159, 0]
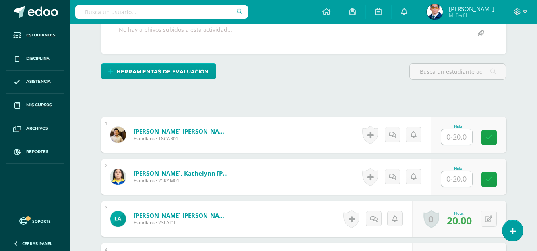
click at [458, 137] on input "text" at bounding box center [456, 136] width 31 height 15
type input "20"
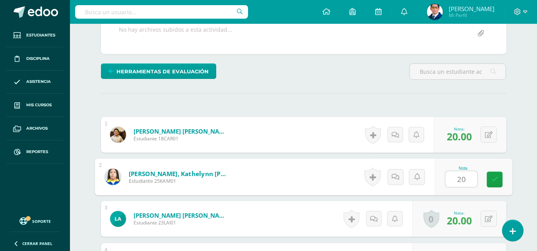
scroll to position [318, 0]
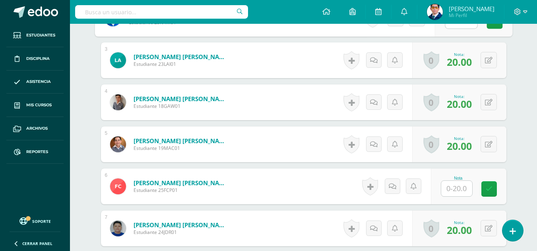
type input "20"
click at [461, 191] on input "text" at bounding box center [456, 188] width 31 height 15
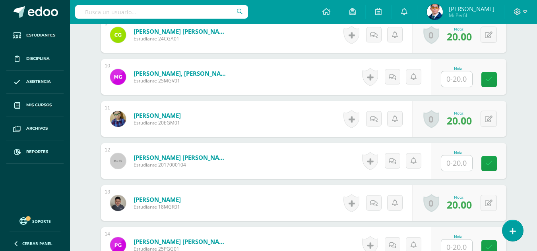
scroll to position [516, 0]
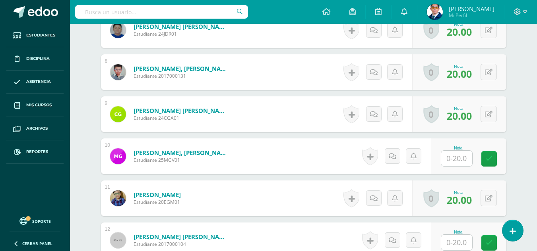
type input "20"
click at [461, 161] on input "text" at bounding box center [456, 158] width 31 height 15
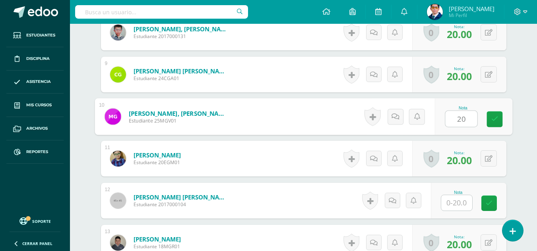
scroll to position [596, 0]
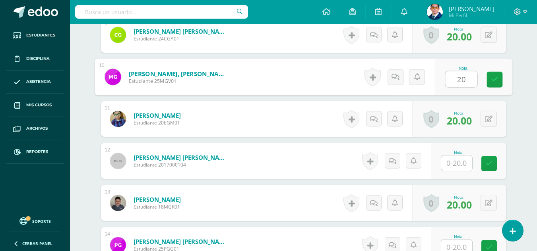
type input "20"
click at [459, 166] on input "text" at bounding box center [456, 163] width 31 height 15
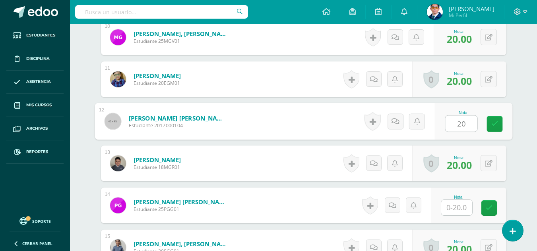
scroll to position [675, 0]
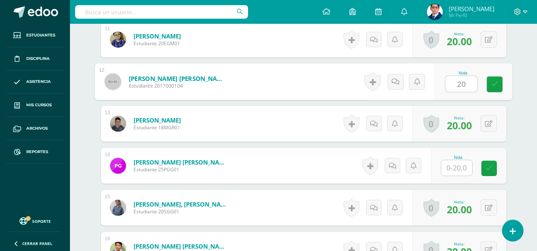
type input "20"
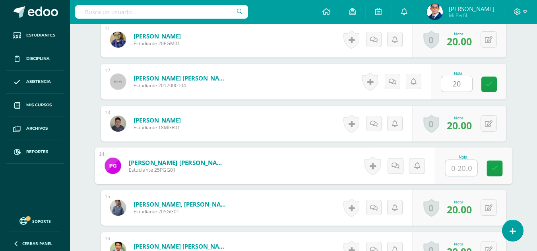
click at [459, 166] on input "text" at bounding box center [461, 168] width 32 height 16
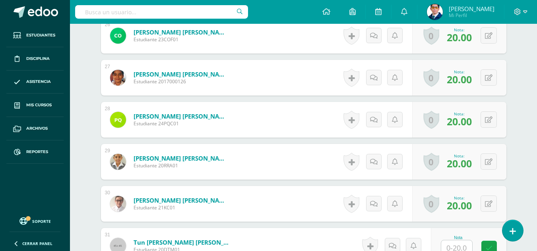
scroll to position [1430, 0]
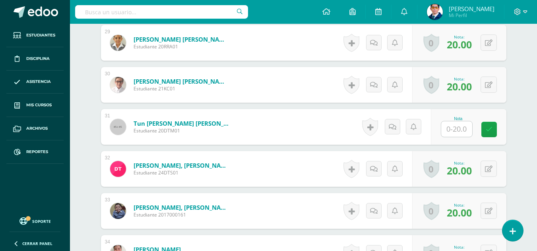
type input "20"
click at [465, 119] on div "Nota" at bounding box center [457, 119] width 35 height 4
click at [461, 137] on input "text" at bounding box center [456, 129] width 31 height 15
type input "20"
click at [493, 172] on button at bounding box center [488, 169] width 16 height 16
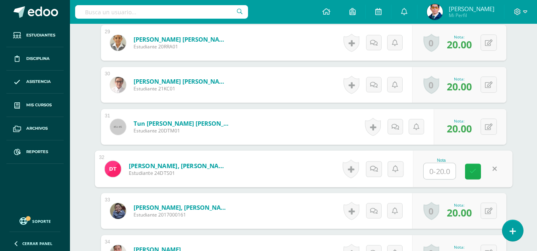
click at [477, 169] on link at bounding box center [473, 172] width 16 height 16
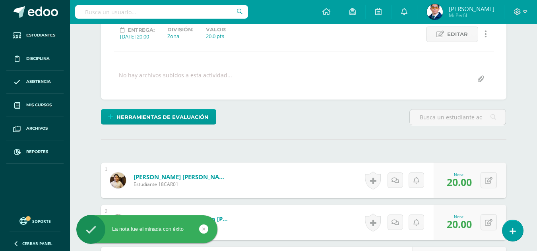
scroll to position [0, 0]
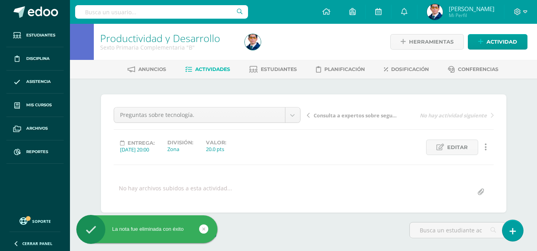
click at [211, 74] on link "Actividades" at bounding box center [207, 69] width 45 height 13
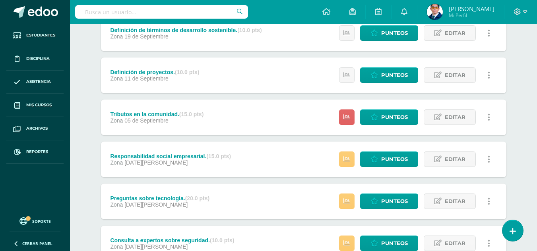
scroll to position [238, 0]
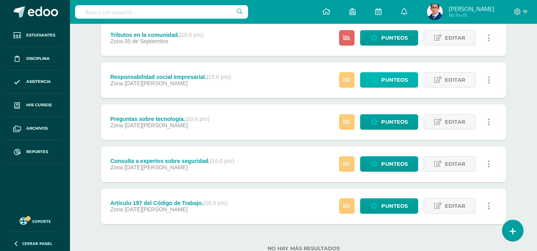
click at [376, 83] on icon at bounding box center [374, 80] width 8 height 7
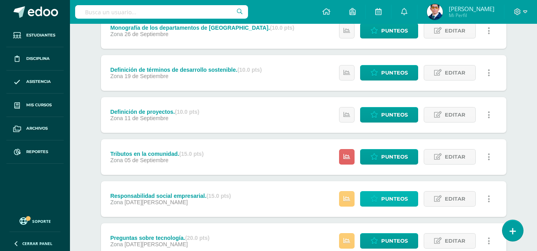
scroll to position [79, 0]
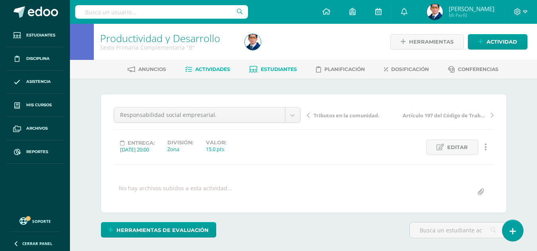
click at [274, 71] on span "Estudiantes" at bounding box center [279, 69] width 36 height 6
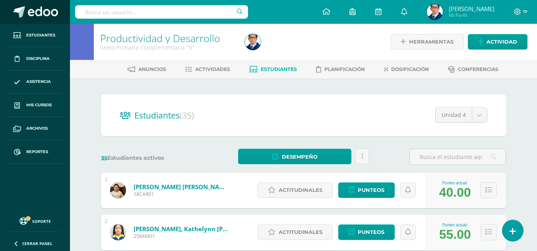
click at [25, 4] on link at bounding box center [35, 12] width 70 height 24
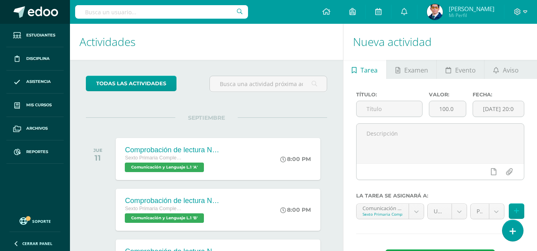
click at [37, 3] on link at bounding box center [35, 12] width 70 height 24
